Goal: Obtain resource: Download file/media

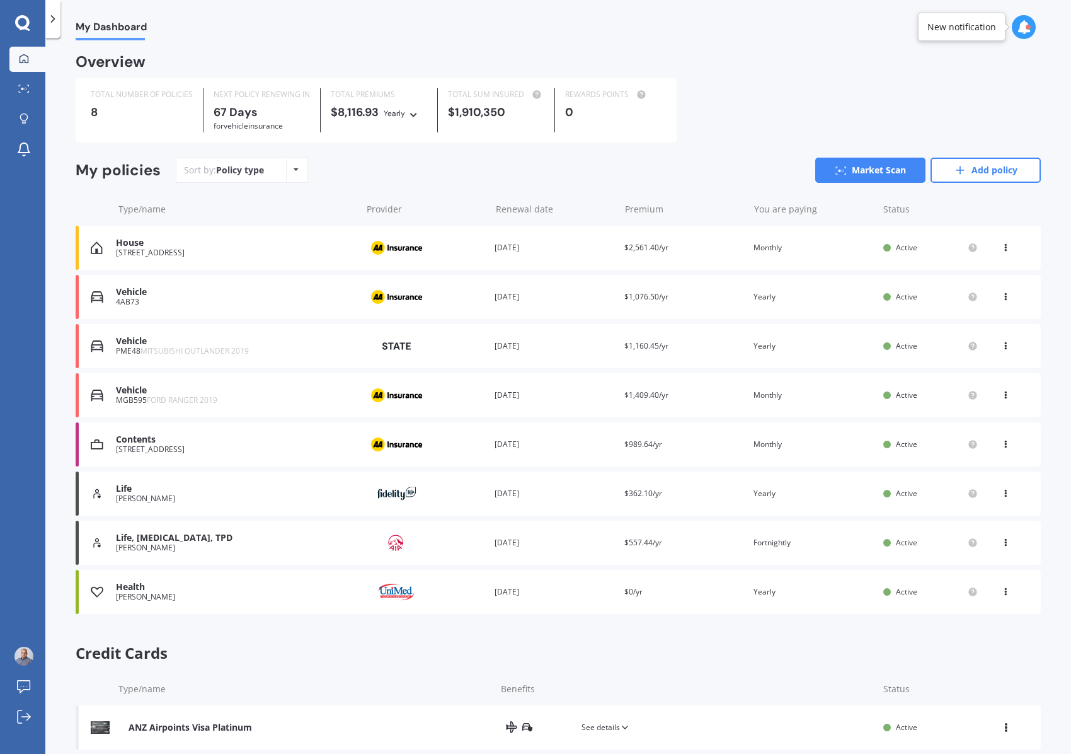
click at [144, 296] on div "Vehicle" at bounding box center [235, 292] width 239 height 11
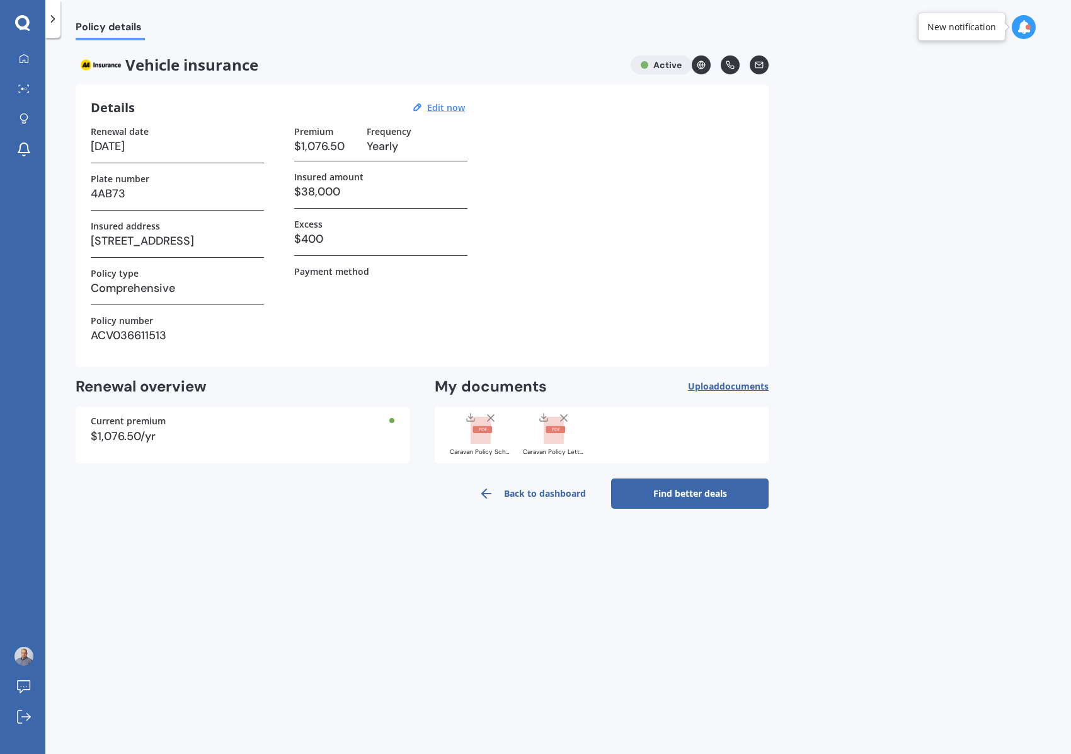
click at [483, 438] on rect at bounding box center [481, 431] width 20 height 28
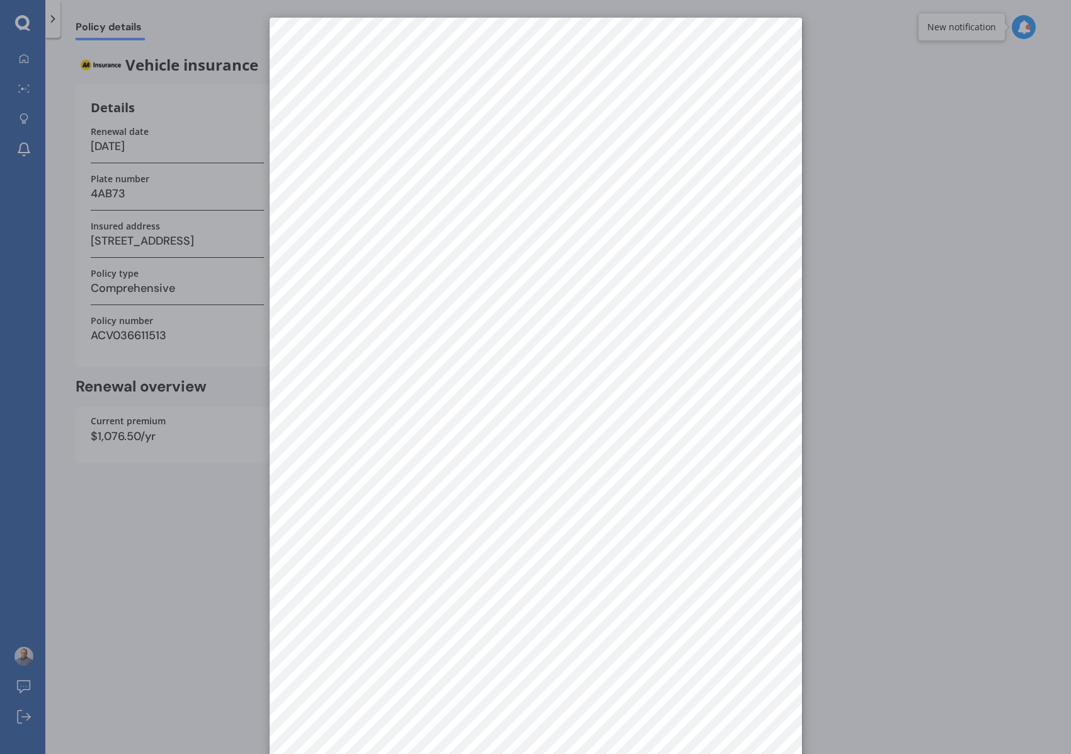
click at [955, 186] on div at bounding box center [535, 377] width 1071 height 754
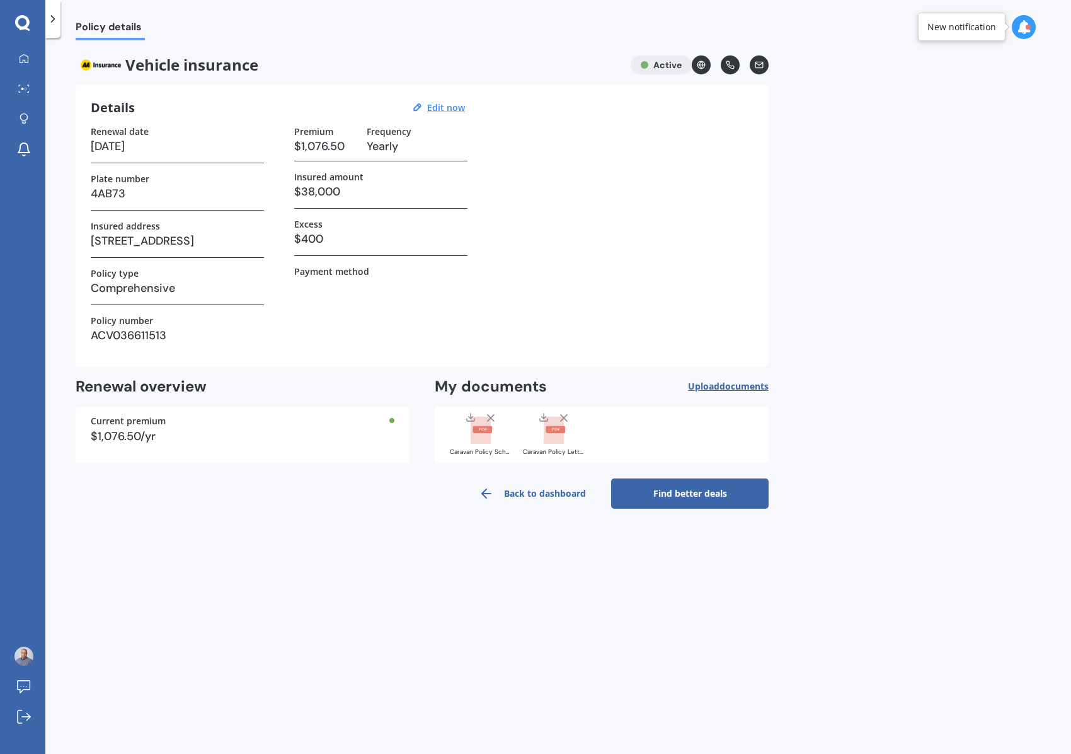
click at [543, 419] on icon at bounding box center [544, 417] width 10 height 10
click at [468, 418] on icon at bounding box center [471, 417] width 10 height 10
click at [488, 437] on rect at bounding box center [481, 431] width 20 height 28
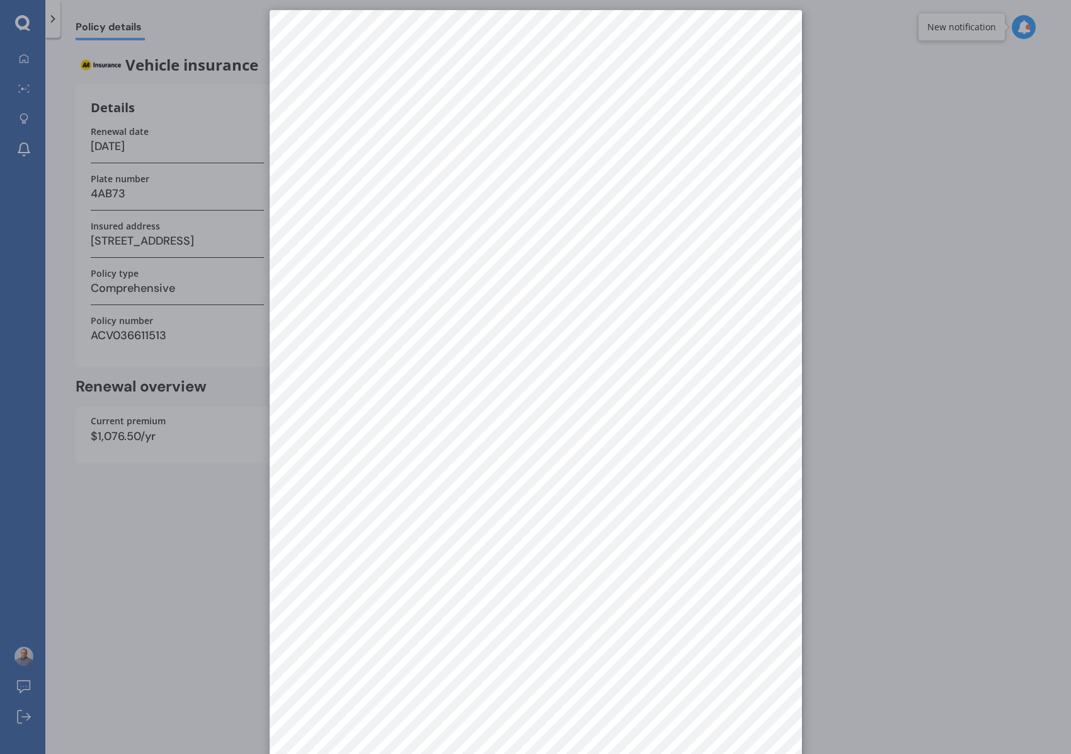
scroll to position [18, 0]
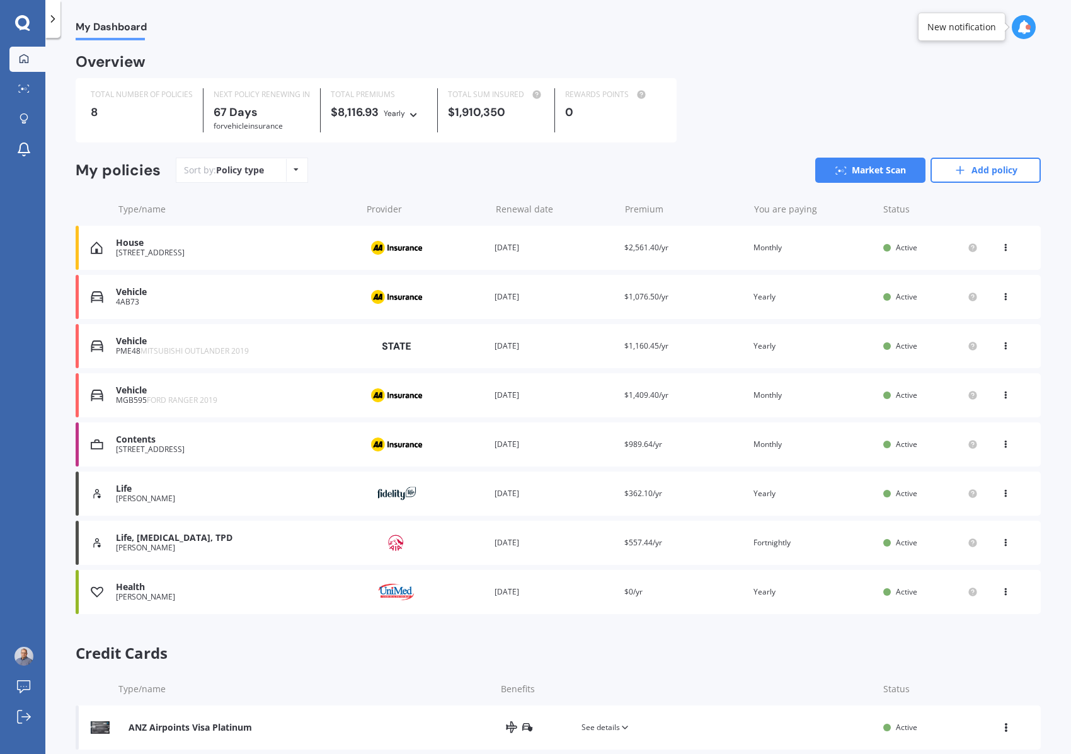
click at [207, 300] on div "4AB73" at bounding box center [235, 301] width 239 height 9
